Goal: Transaction & Acquisition: Book appointment/travel/reservation

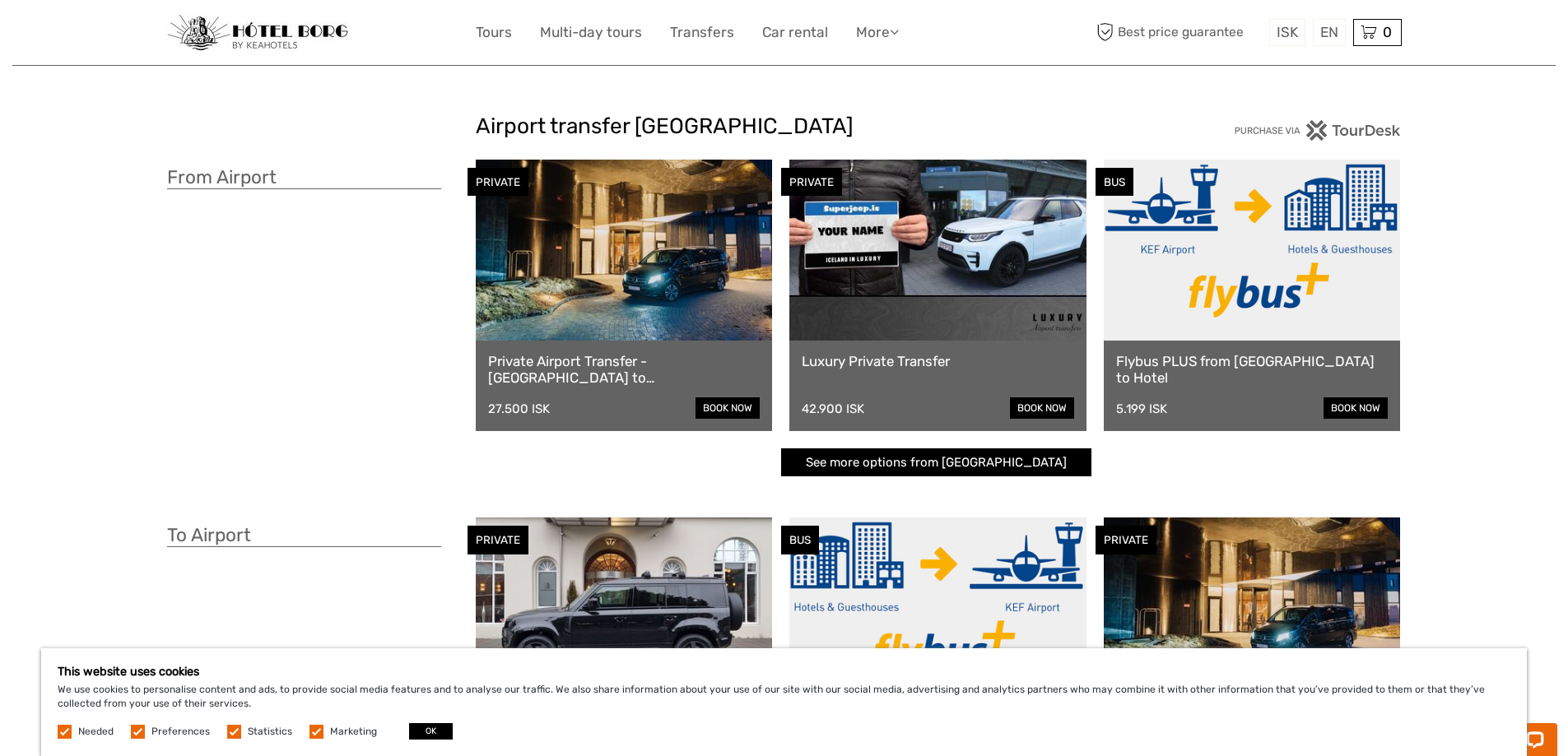
click at [643, 291] on link at bounding box center [624, 249] width 297 height 181
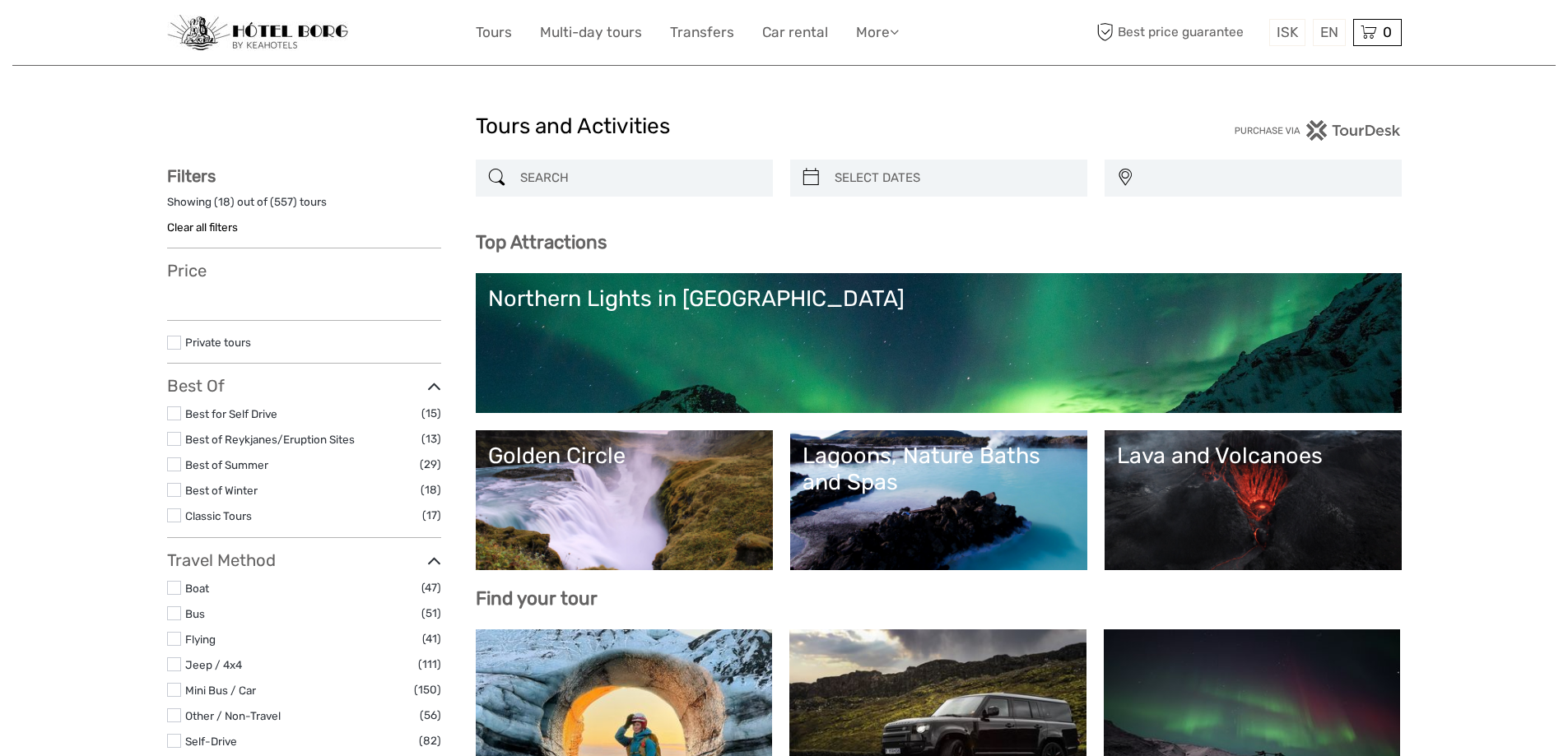
select select
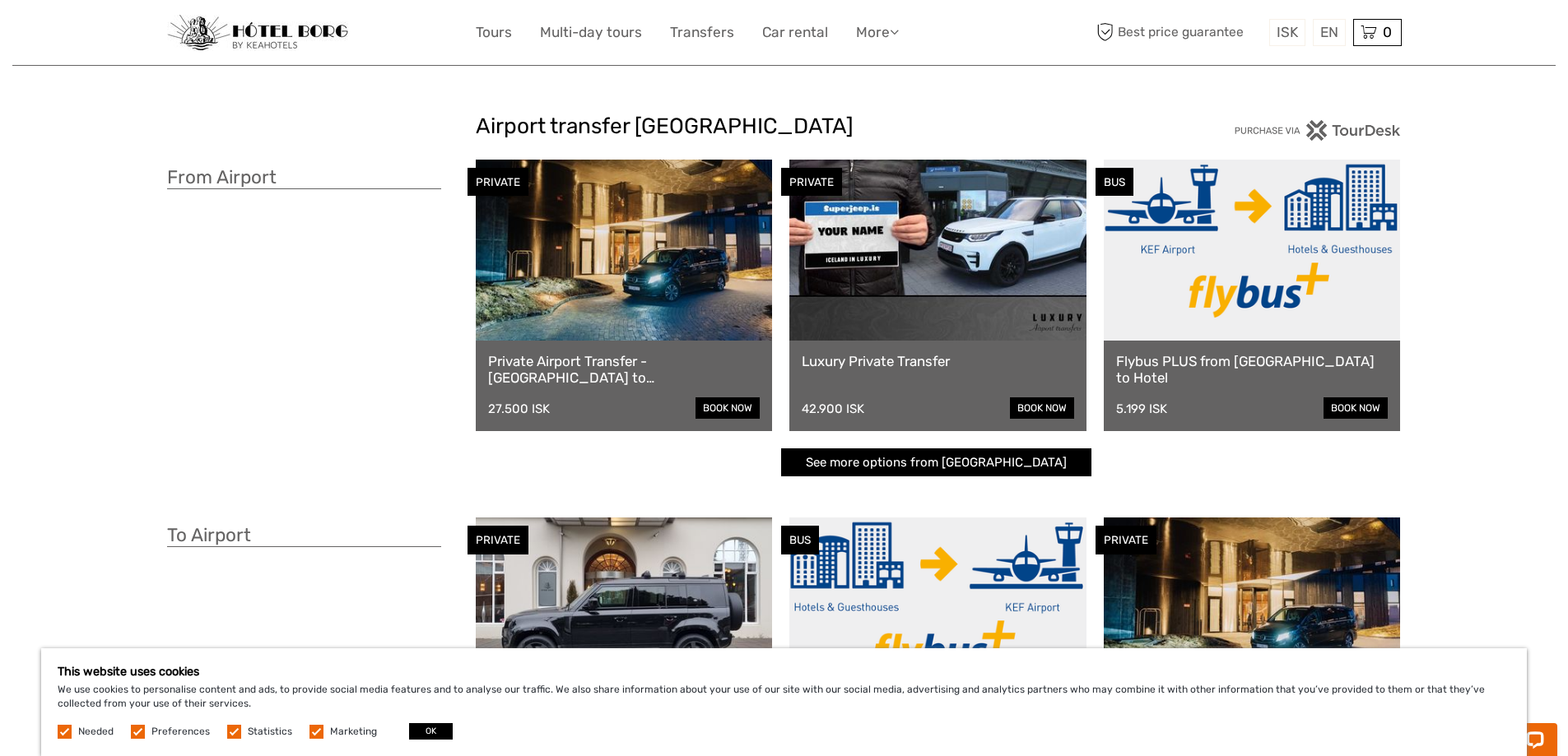
click at [515, 183] on div "PRIVATE" at bounding box center [497, 182] width 61 height 29
click at [596, 186] on link at bounding box center [624, 249] width 297 height 181
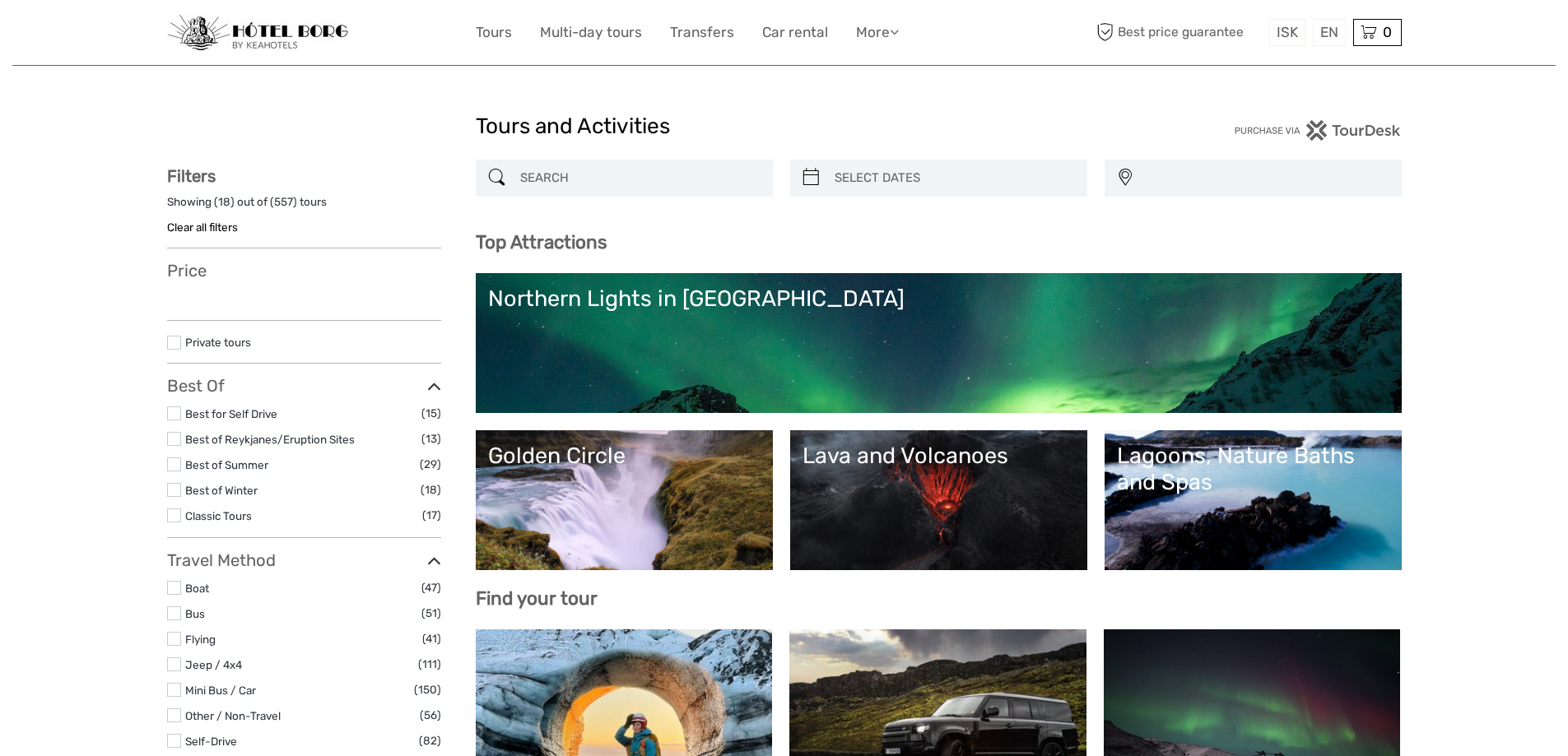
select select
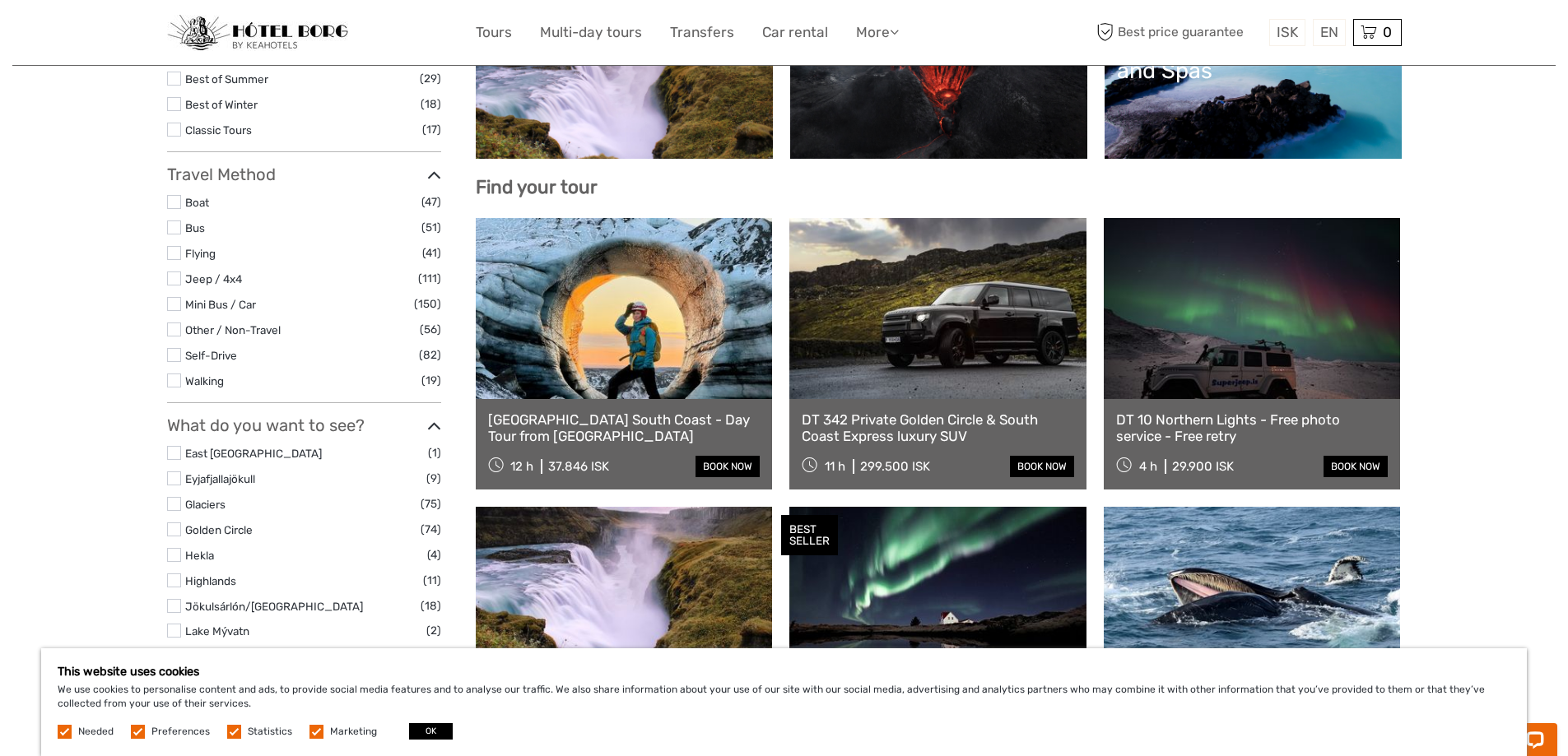
scroll to position [658, 0]
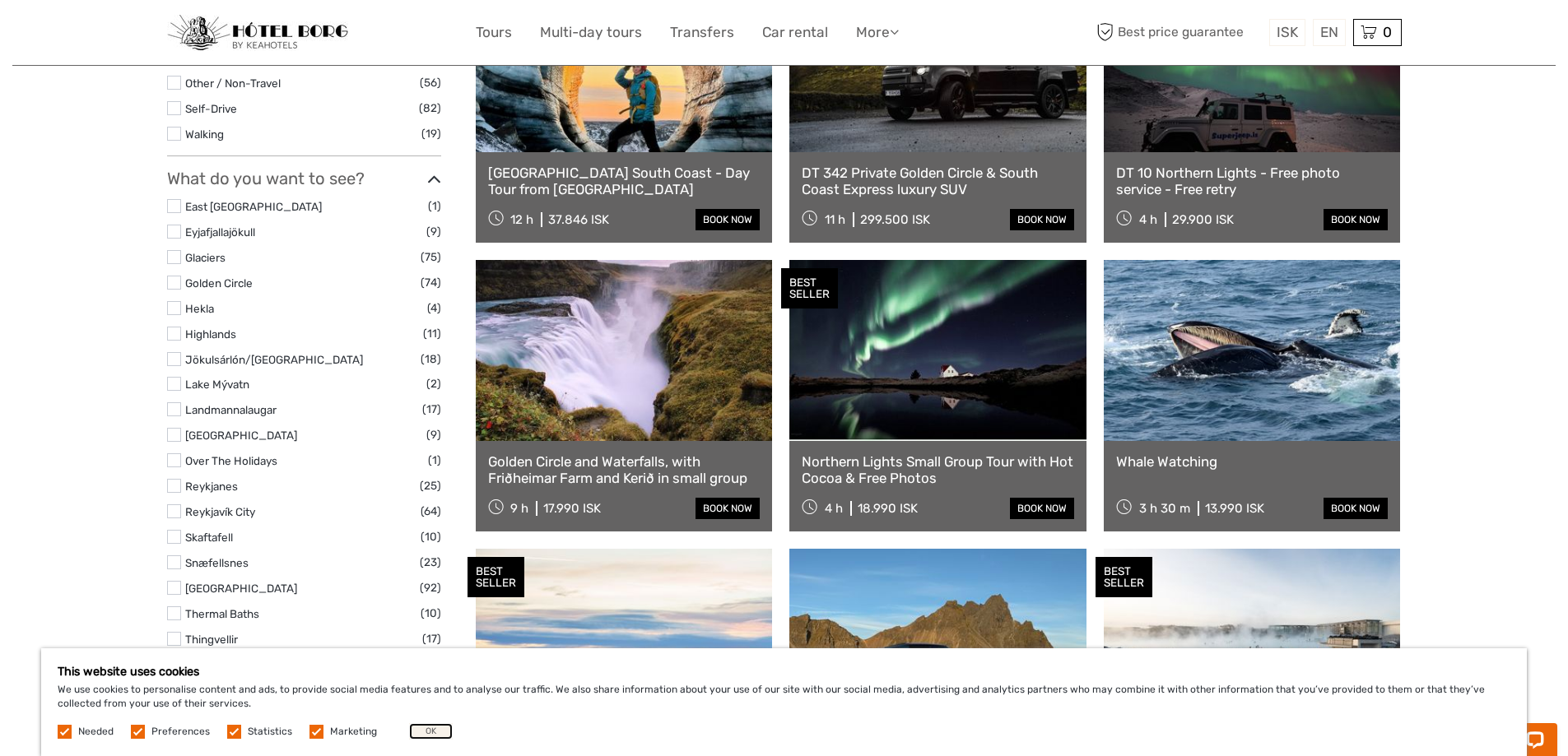
click at [428, 730] on button "OK" at bounding box center [430, 731] width 43 height 17
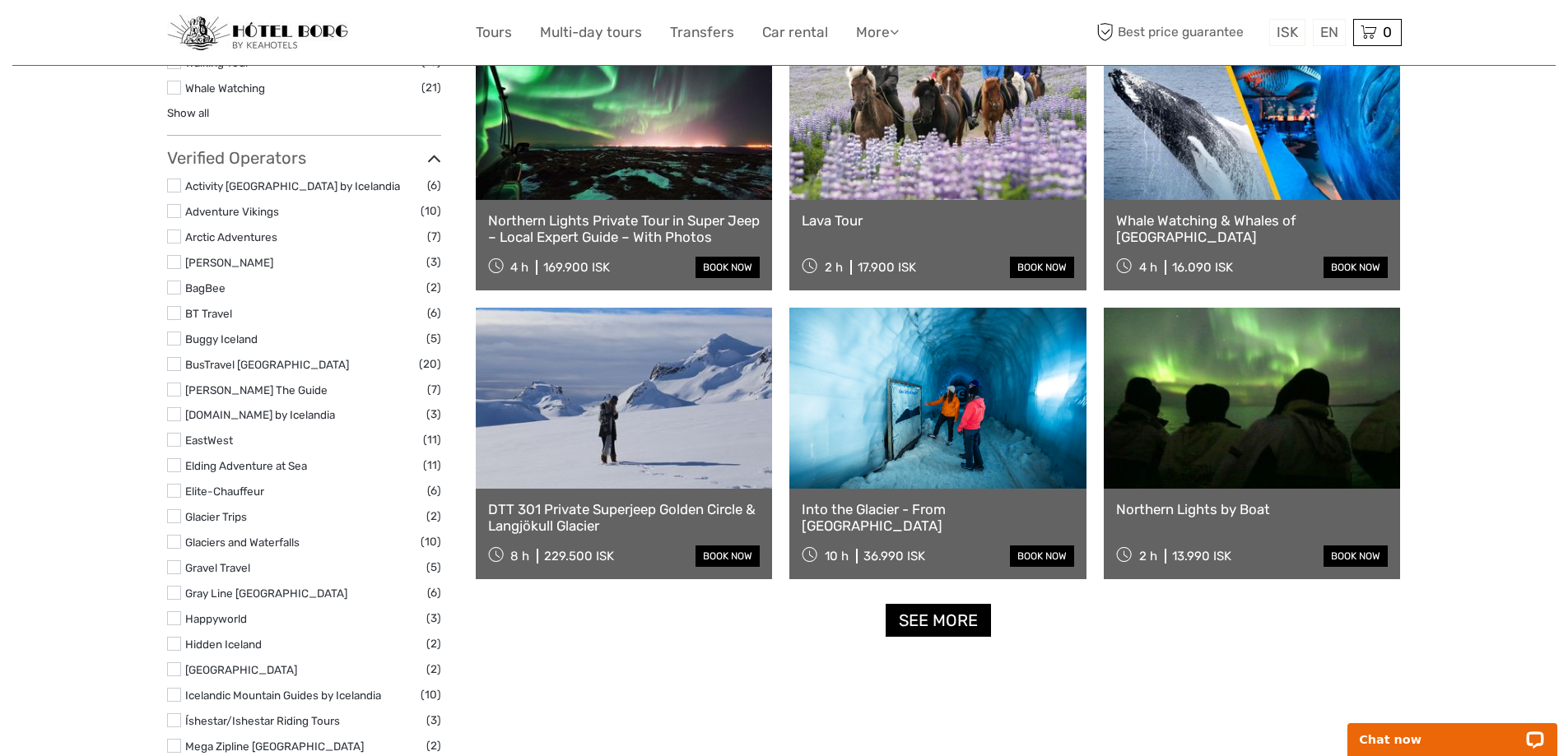
scroll to position [1810, 0]
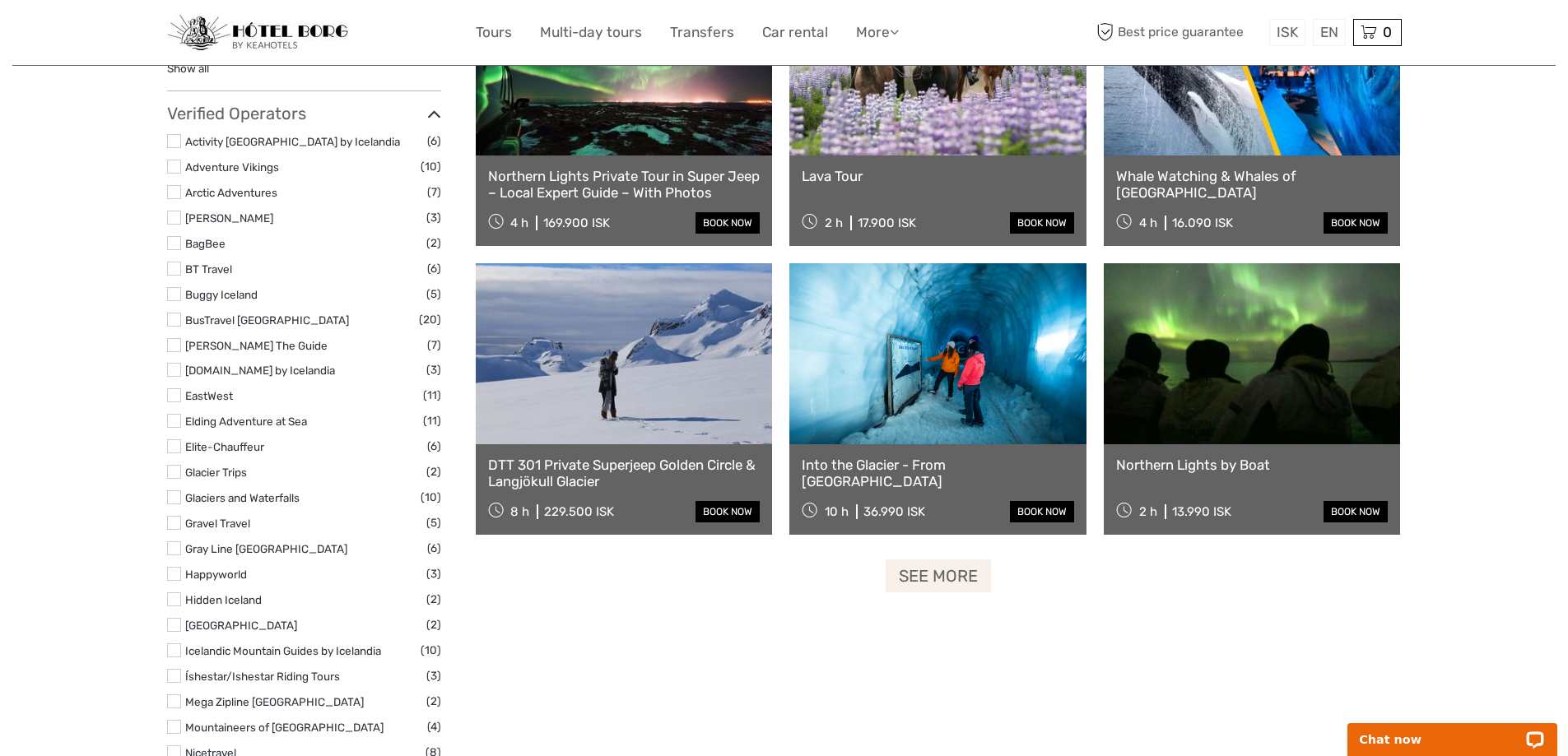
click at [957, 564] on link "See more" at bounding box center [939, 576] width 106 height 33
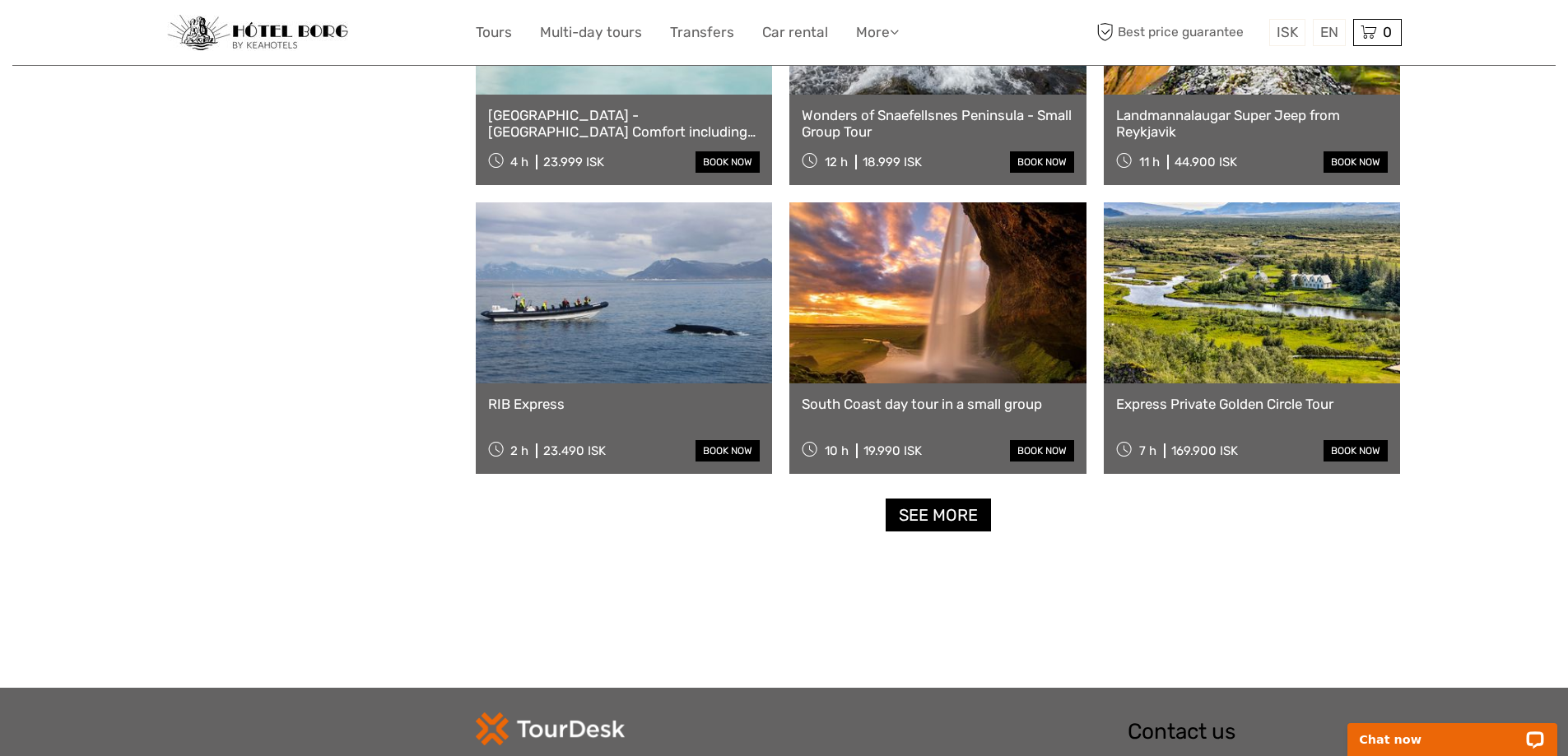
scroll to position [3373, 0]
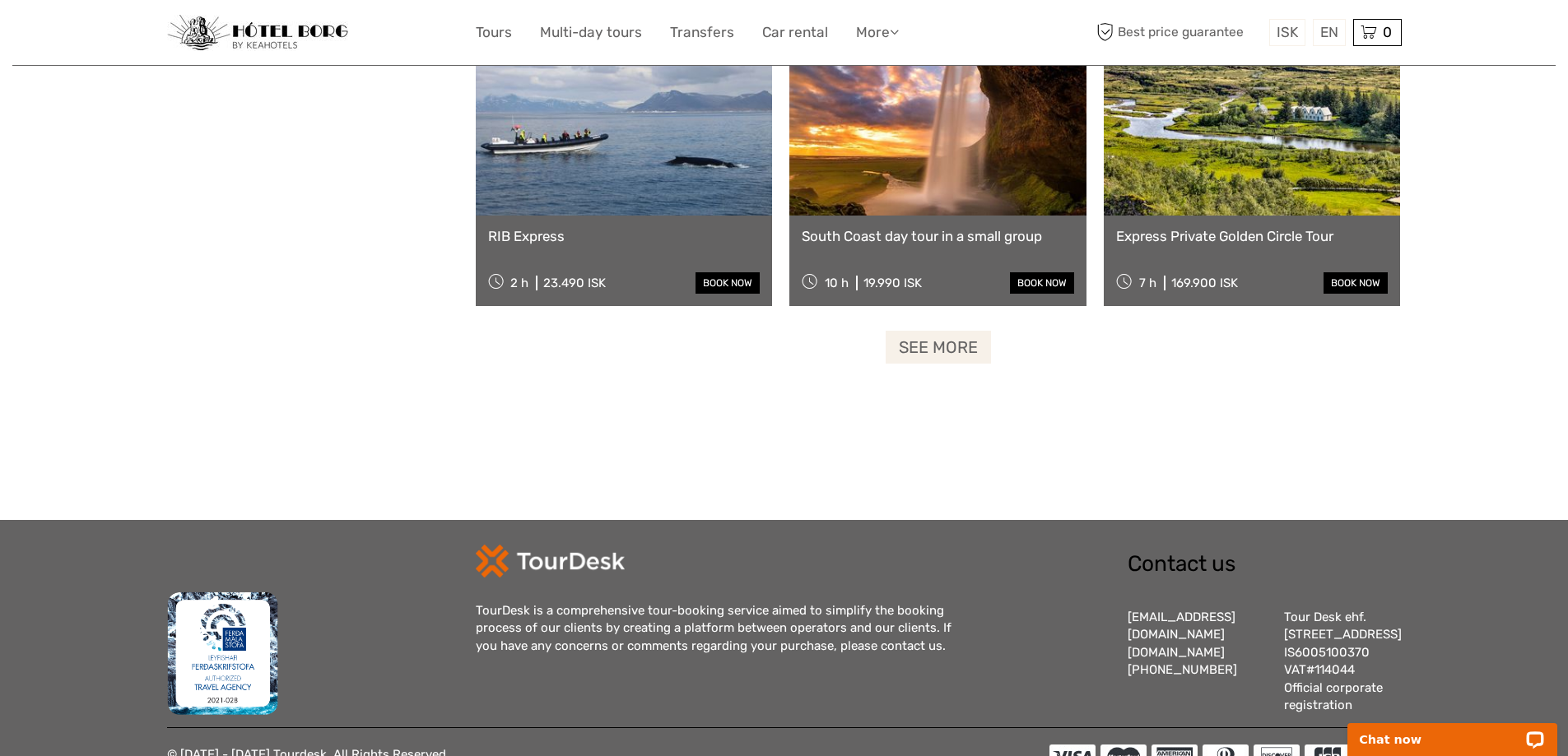
click at [940, 341] on link "See more" at bounding box center [939, 347] width 106 height 33
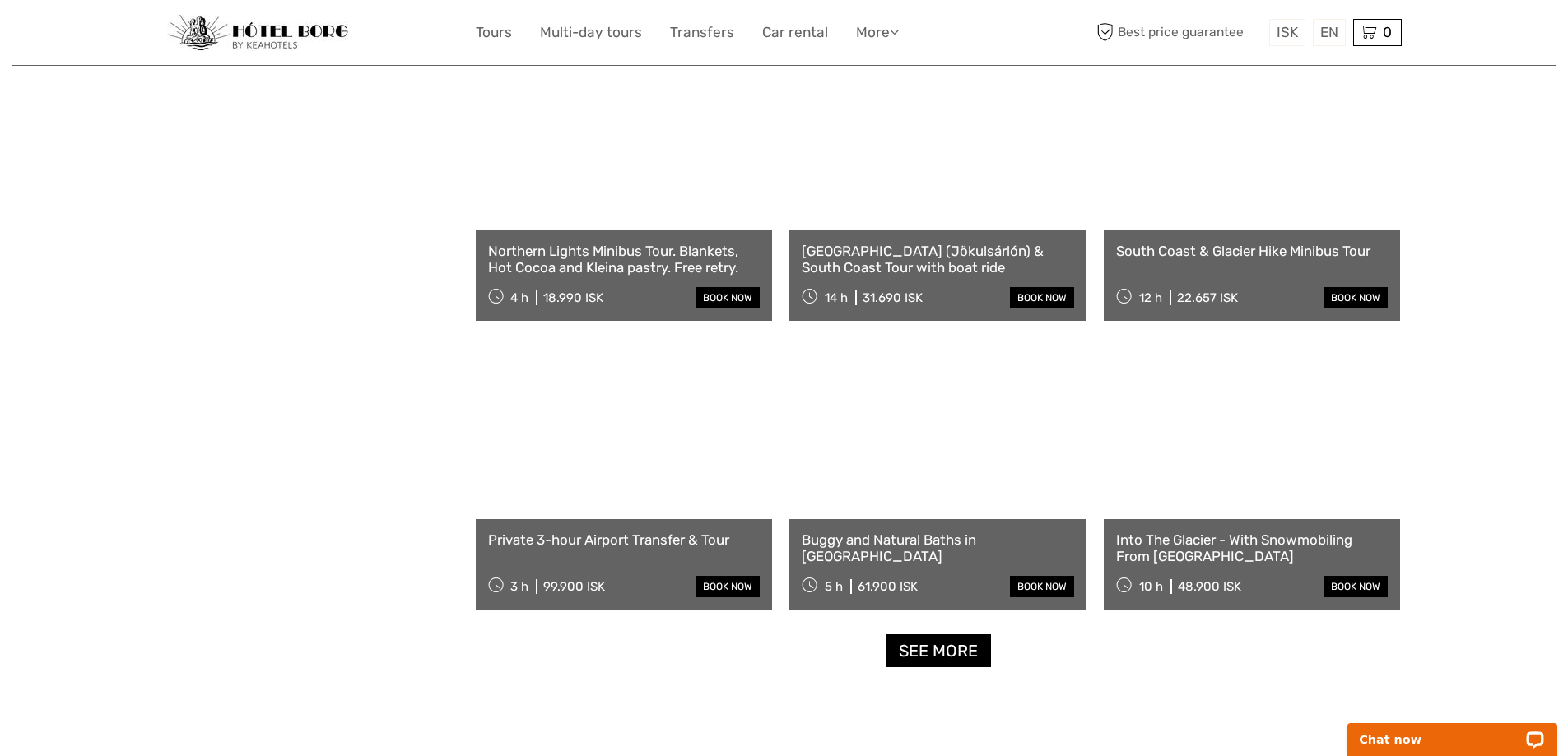
scroll to position [4854, 0]
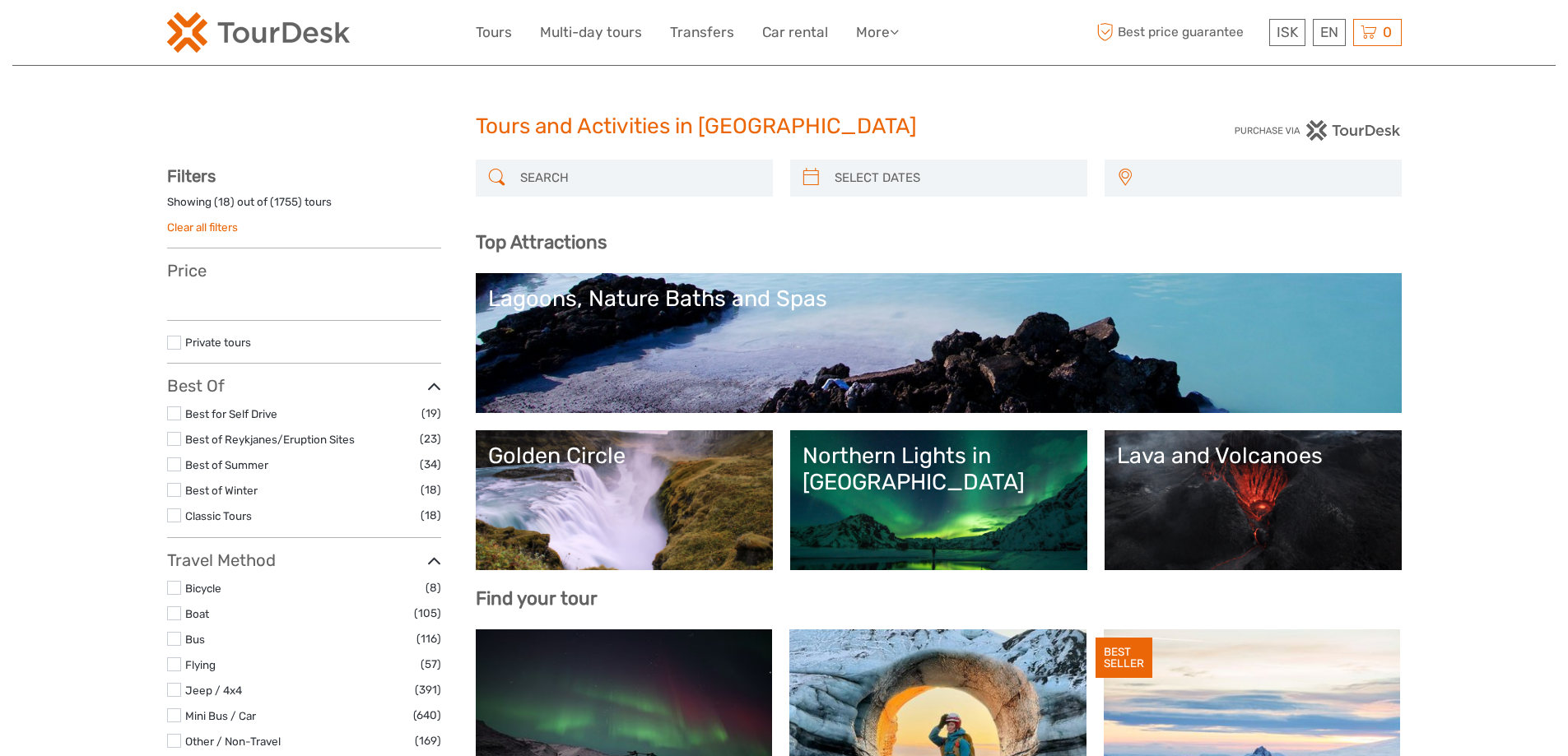
select select
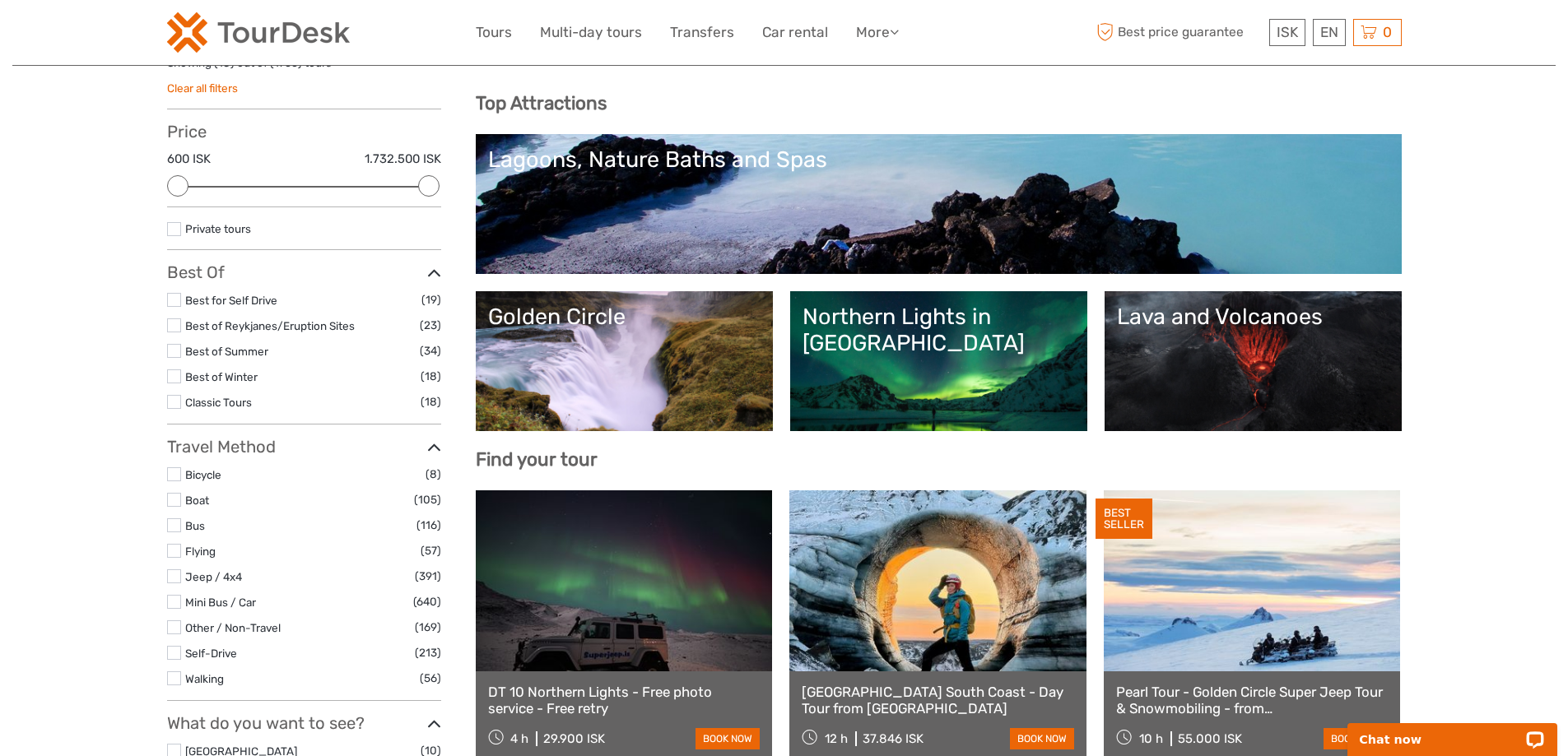
scroll to position [165, 0]
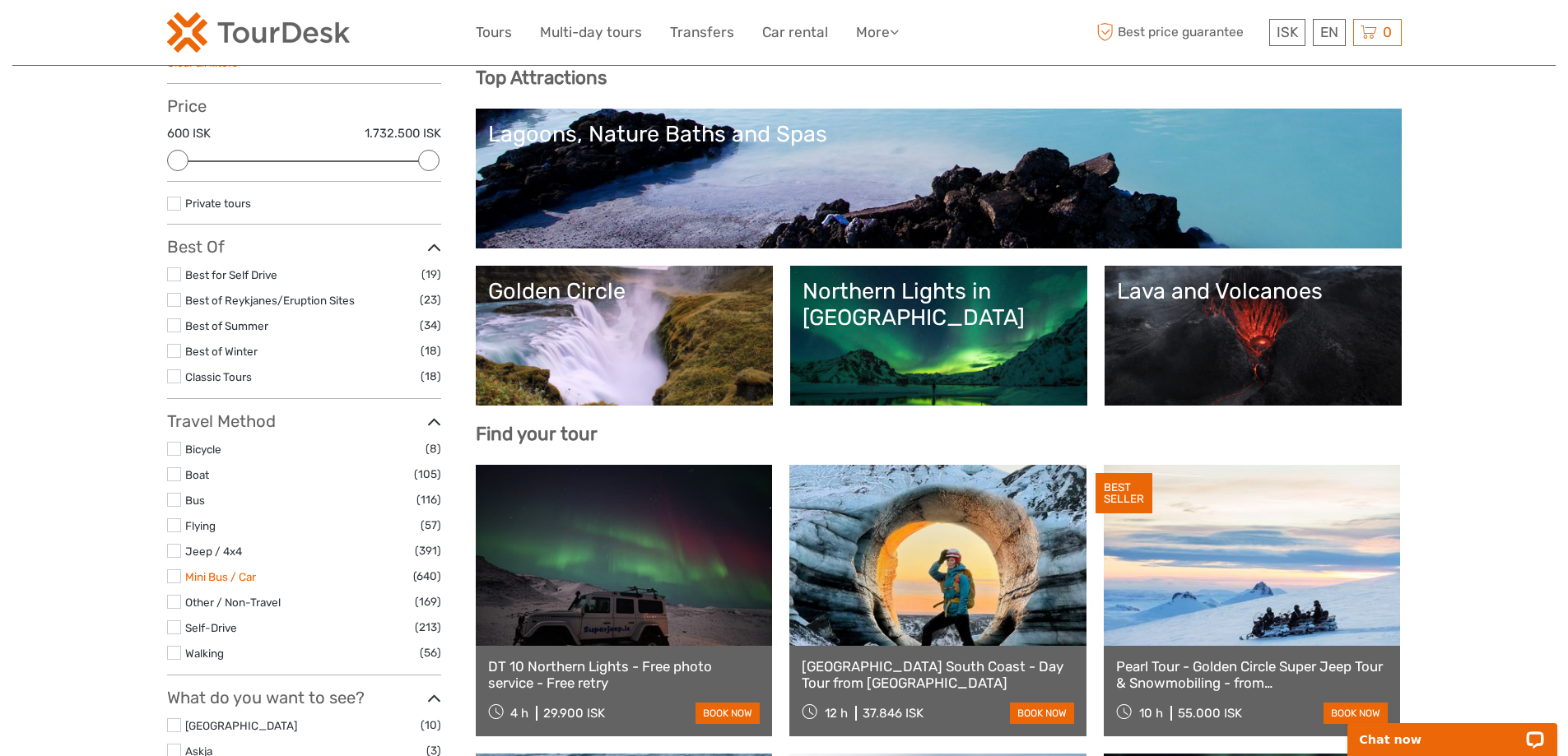
click at [254, 576] on link "Mini Bus / Car" at bounding box center [220, 576] width 71 height 13
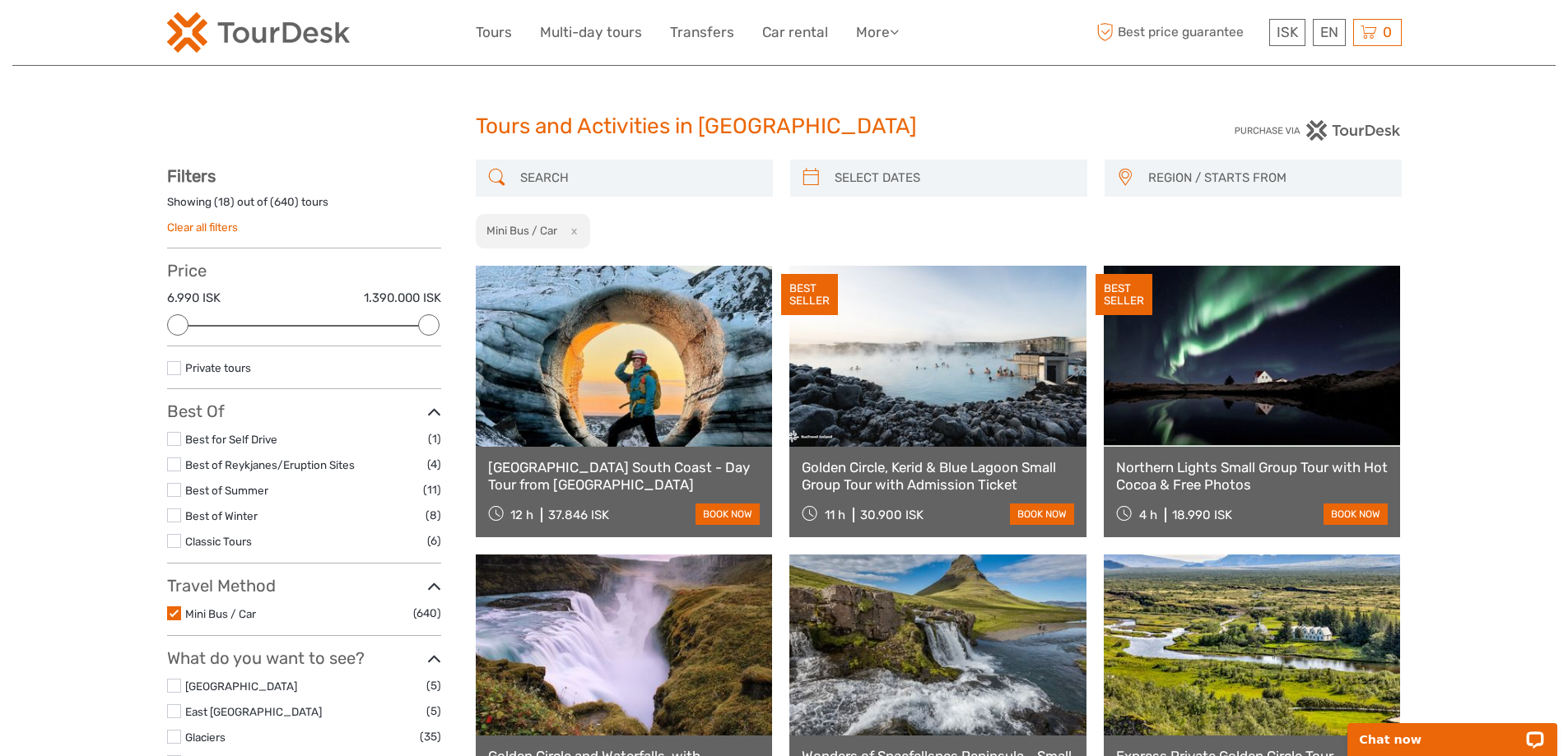
click at [583, 193] on div at bounding box center [624, 178] width 297 height 37
click at [586, 188] on input "search" at bounding box center [639, 178] width 251 height 29
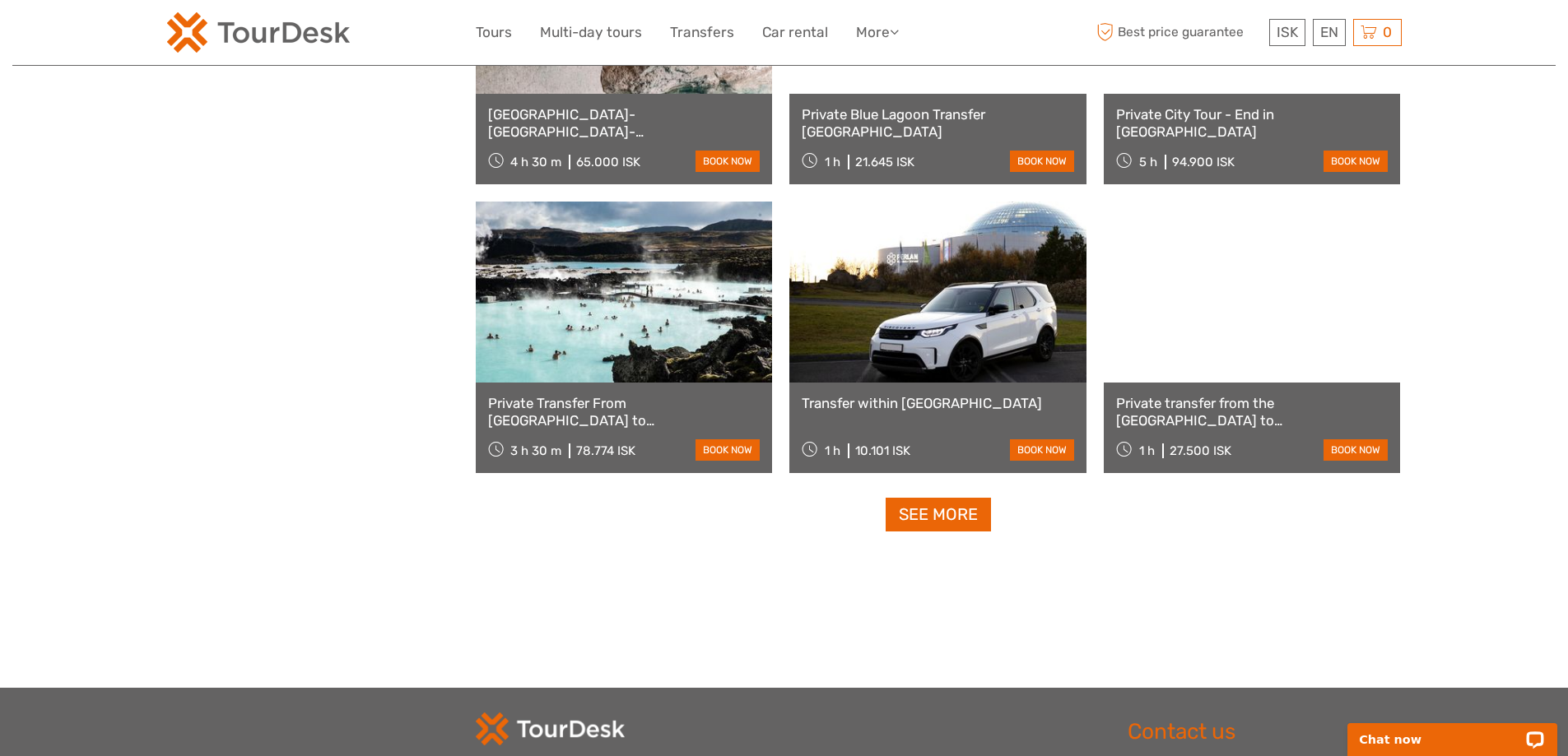
scroll to position [1575, 0]
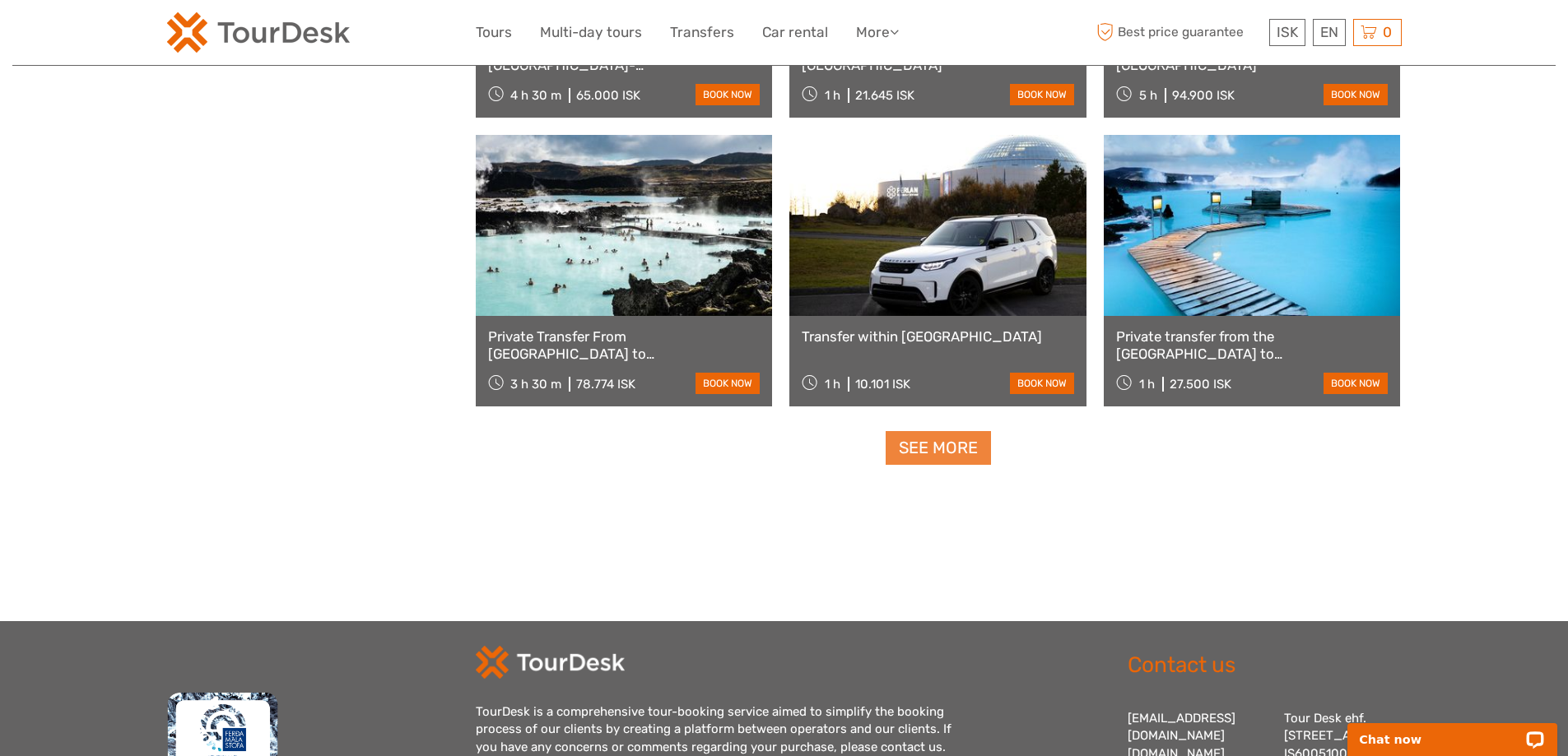
type input "airport"
click at [940, 453] on link "See more" at bounding box center [939, 448] width 106 height 33
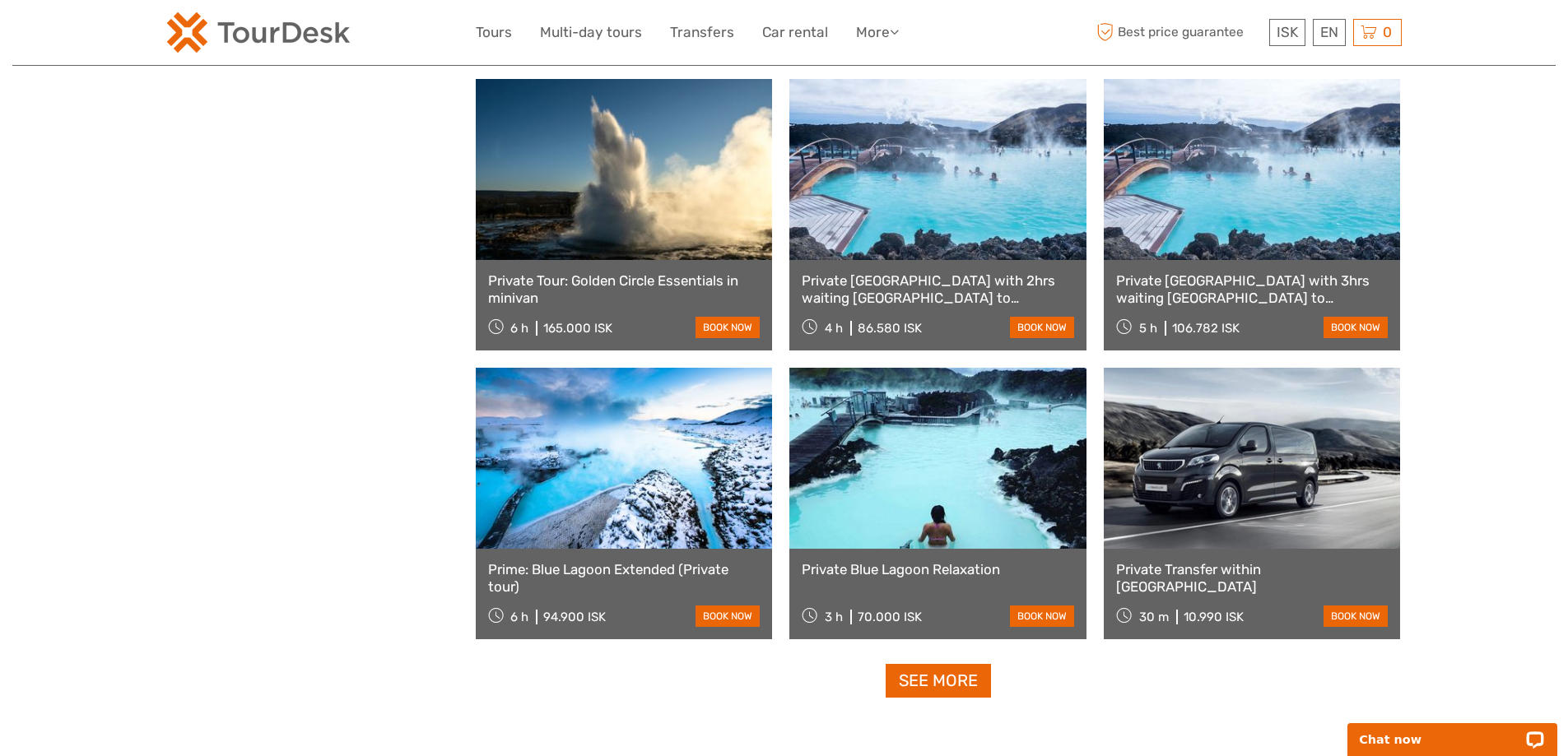
scroll to position [3220, 0]
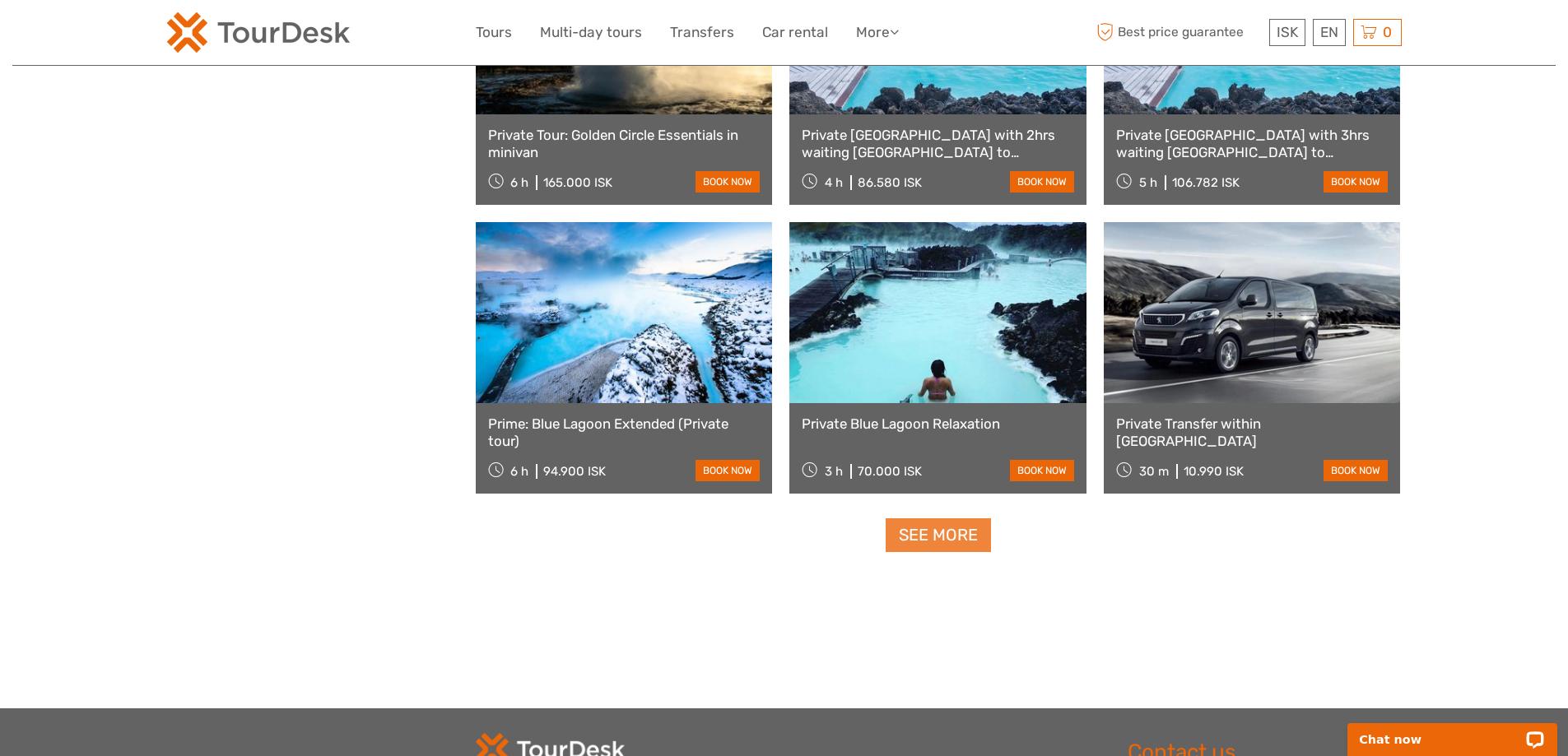
click at [957, 531] on link "See more" at bounding box center [939, 535] width 106 height 33
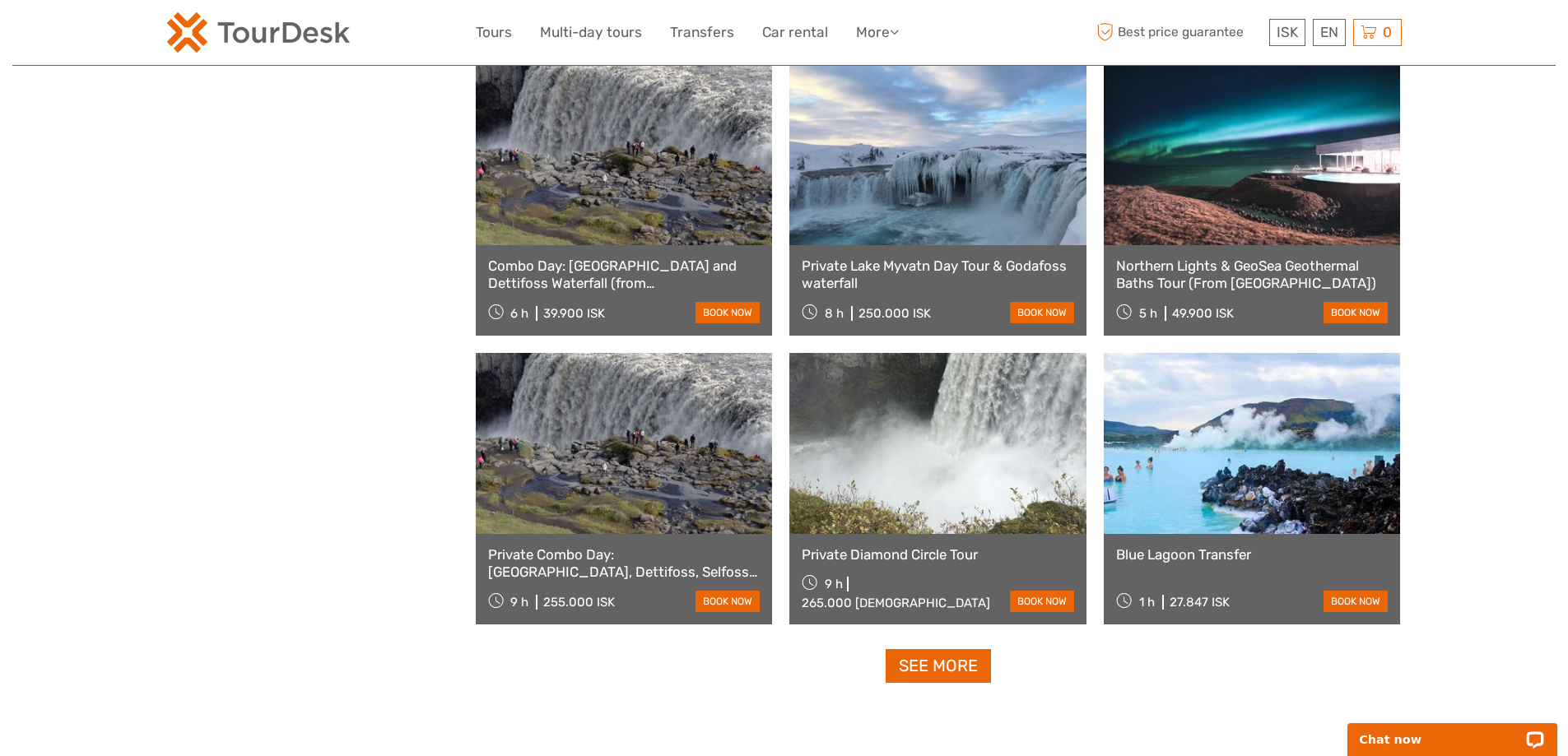
scroll to position [5112, 0]
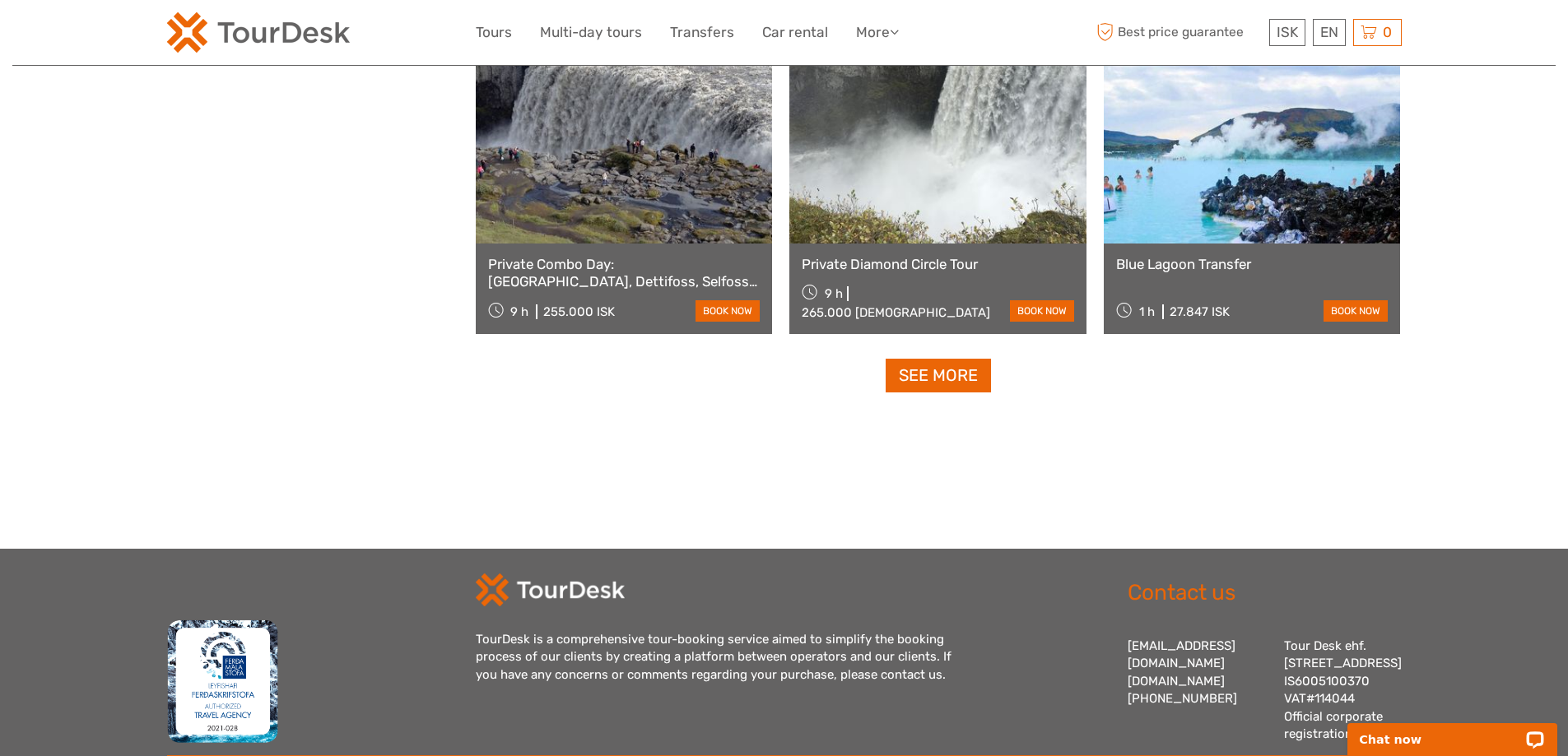
click at [903, 380] on link "See more" at bounding box center [939, 375] width 106 height 33
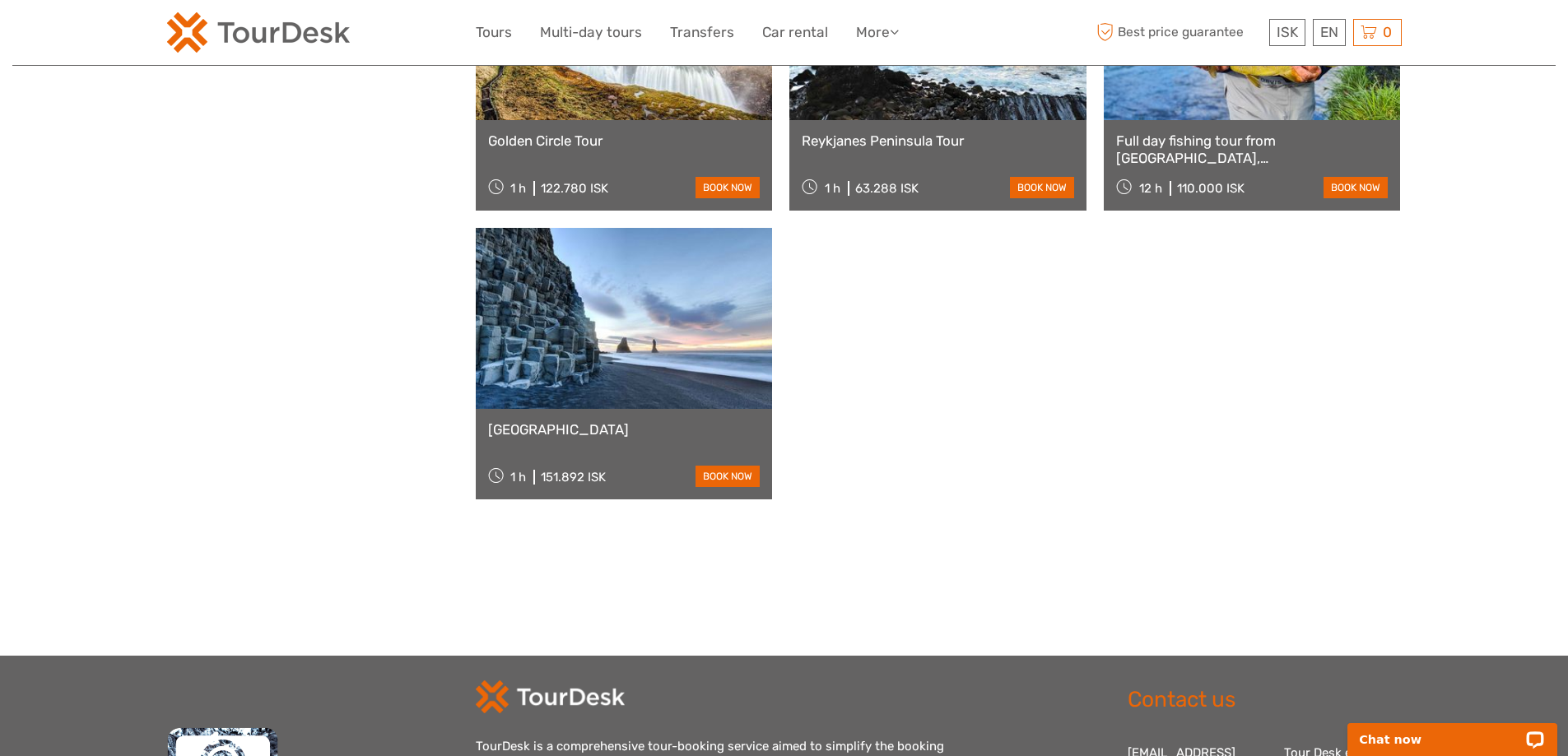
scroll to position [5524, 0]
